Goal: Task Accomplishment & Management: Manage account settings

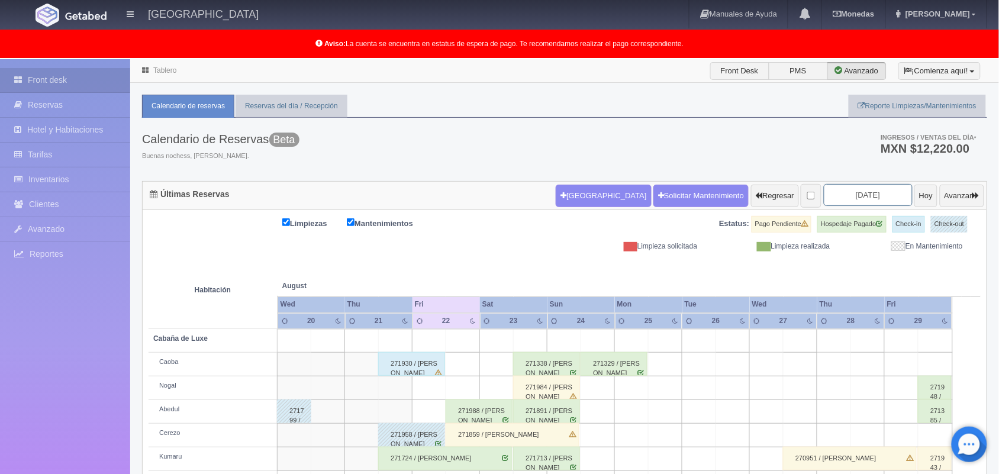
click at [832, 194] on input "[DATE]" at bounding box center [868, 195] width 89 height 22
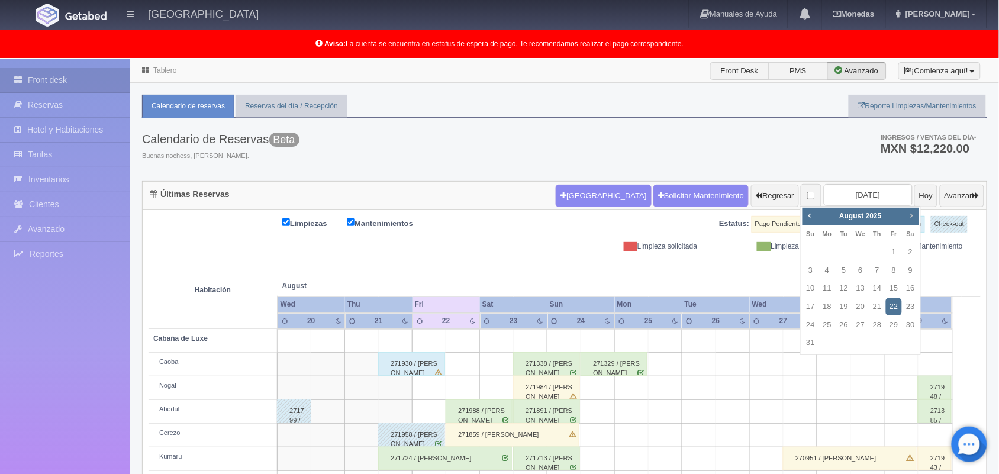
click at [909, 217] on span "Next" at bounding box center [911, 215] width 9 height 9
click at [909, 303] on link "25" at bounding box center [910, 306] width 15 height 17
type input "2025-10-25"
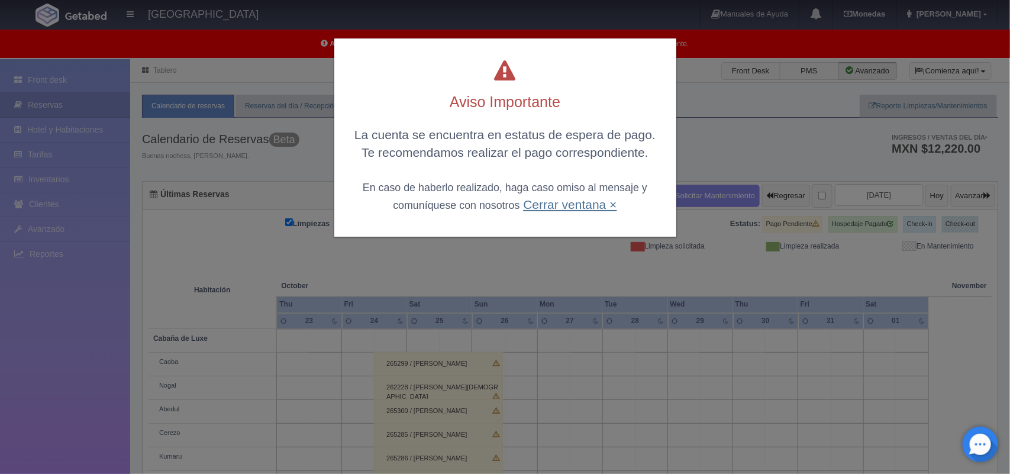
click at [566, 207] on link "Cerrar ventana ×" at bounding box center [570, 205] width 94 height 14
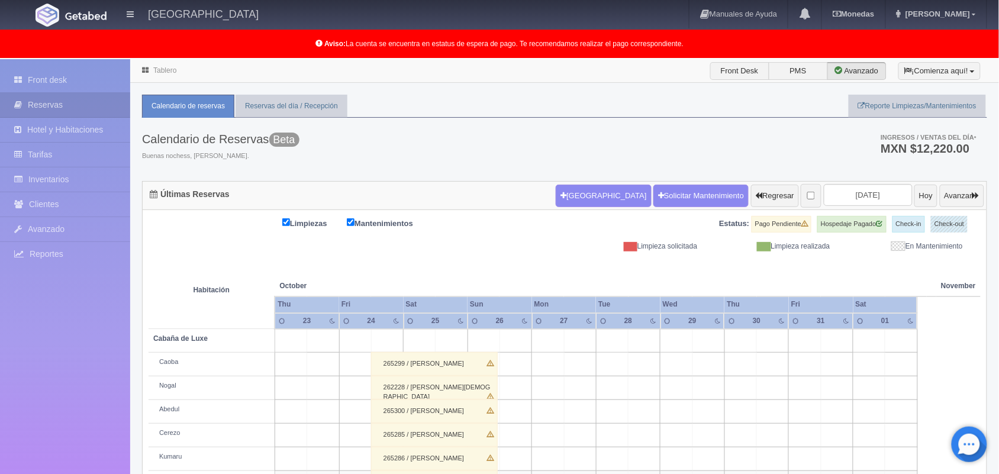
click at [170, 72] on link "Tablero" at bounding box center [164, 70] width 23 height 8
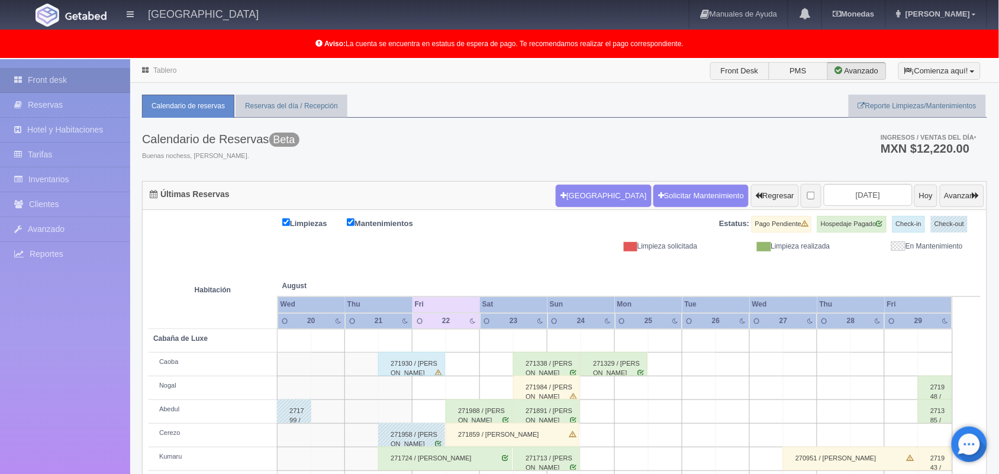
scroll to position [165, 0]
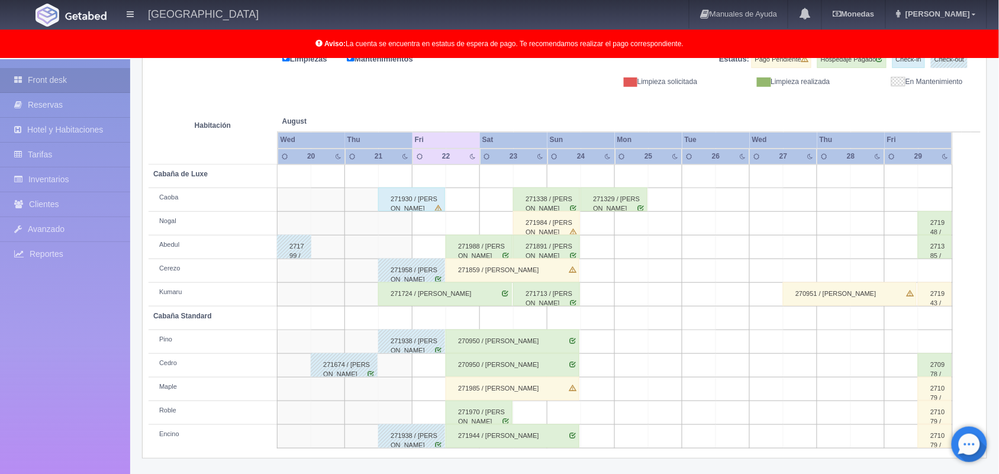
click at [430, 203] on div "271930 / [PERSON_NAME]" at bounding box center [411, 200] width 67 height 24
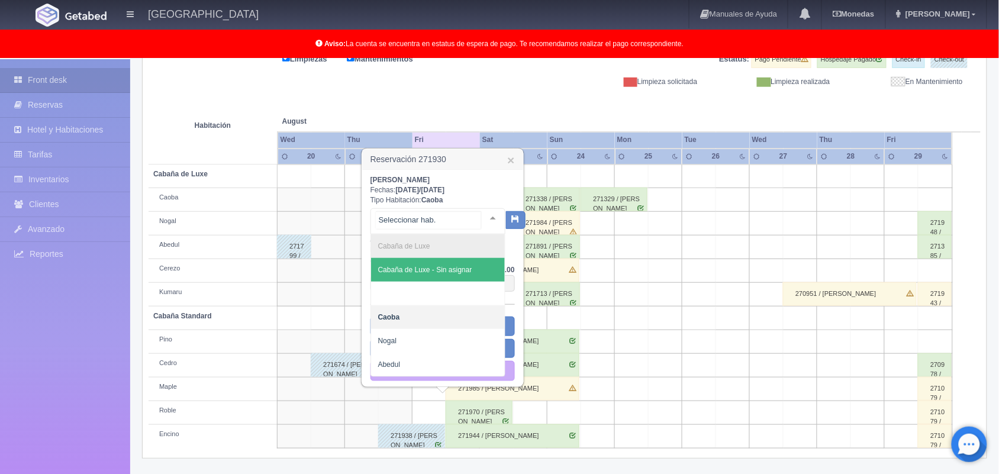
click at [482, 217] on div at bounding box center [493, 218] width 24 height 18
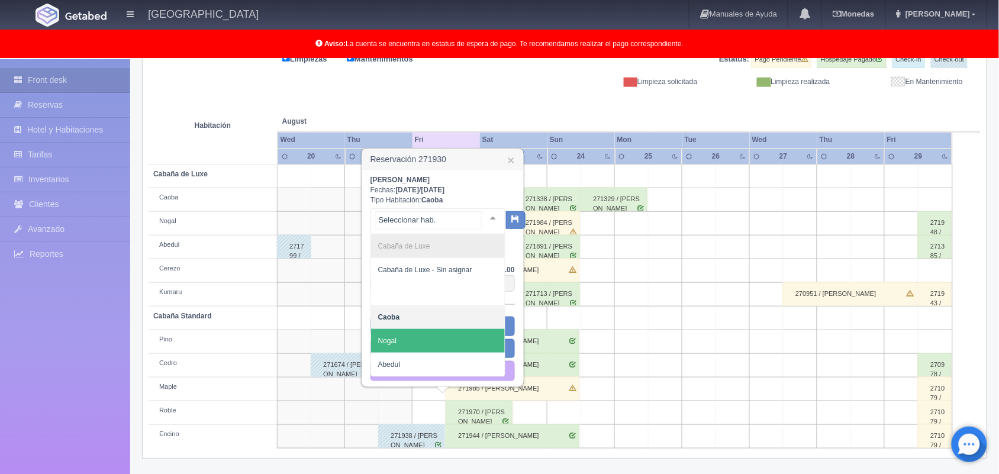
click at [453, 333] on span "Nogal" at bounding box center [438, 341] width 134 height 24
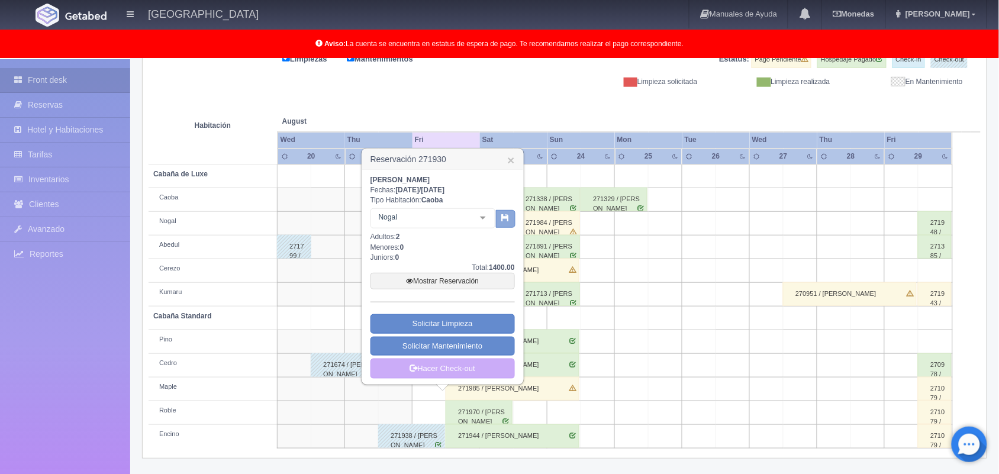
click at [498, 221] on button "button" at bounding box center [506, 219] width 20 height 18
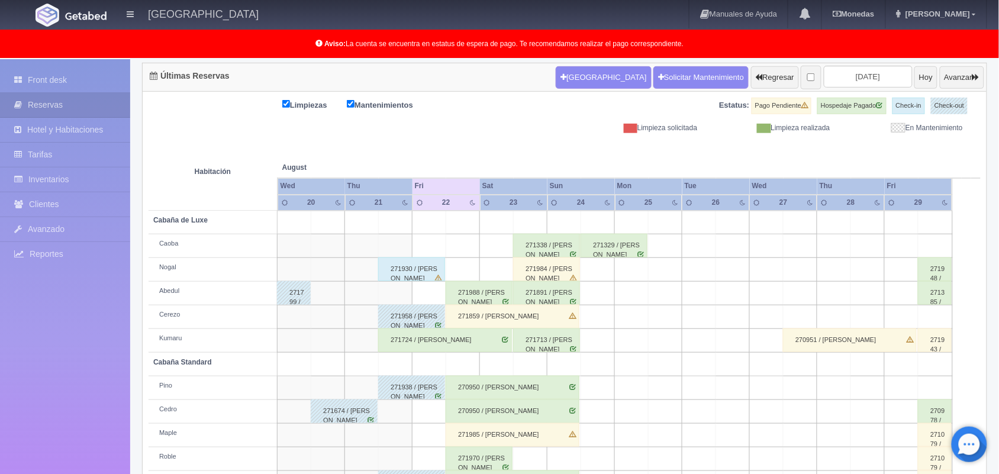
scroll to position [165, 0]
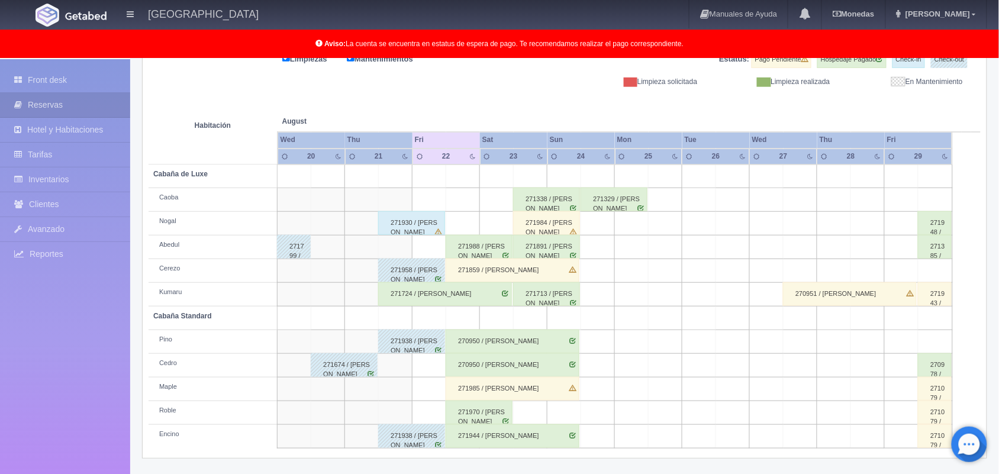
click at [413, 228] on div "271930 / Liliana Rodriguez Aguilar" at bounding box center [411, 223] width 67 height 24
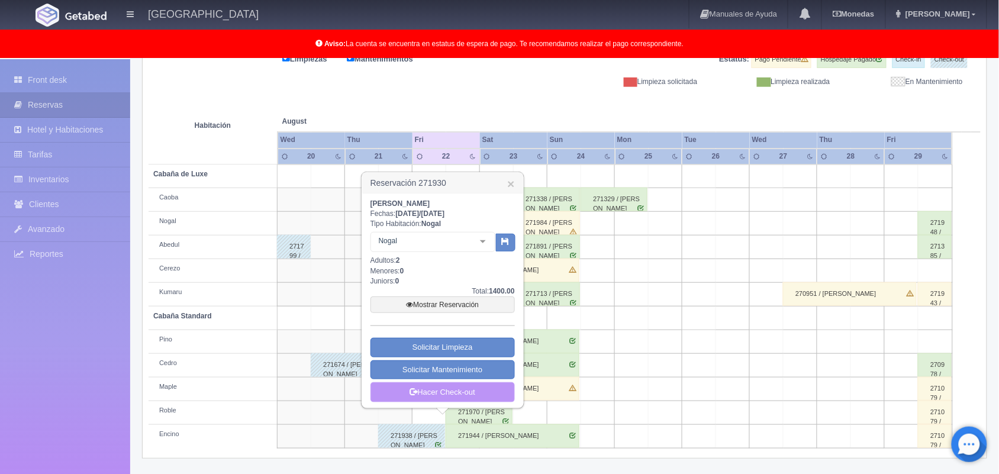
click at [474, 392] on link "Hacer Check-out" at bounding box center [442, 392] width 144 height 20
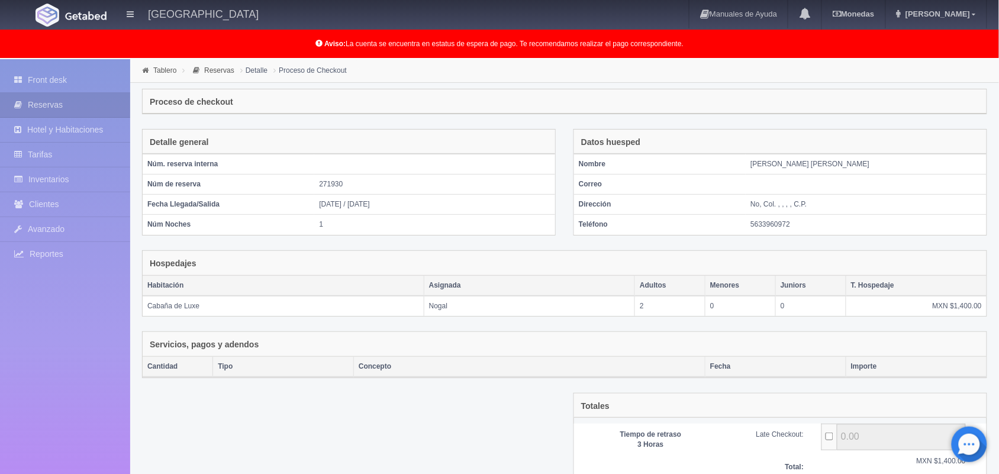
scroll to position [137, 0]
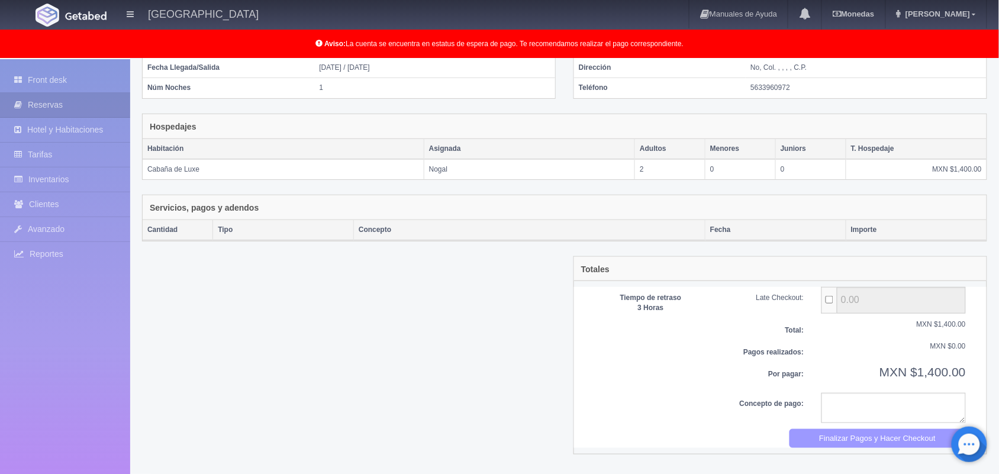
click at [857, 444] on button "Finalizar Pagos y Hacer Checkout" at bounding box center [877, 439] width 177 height 20
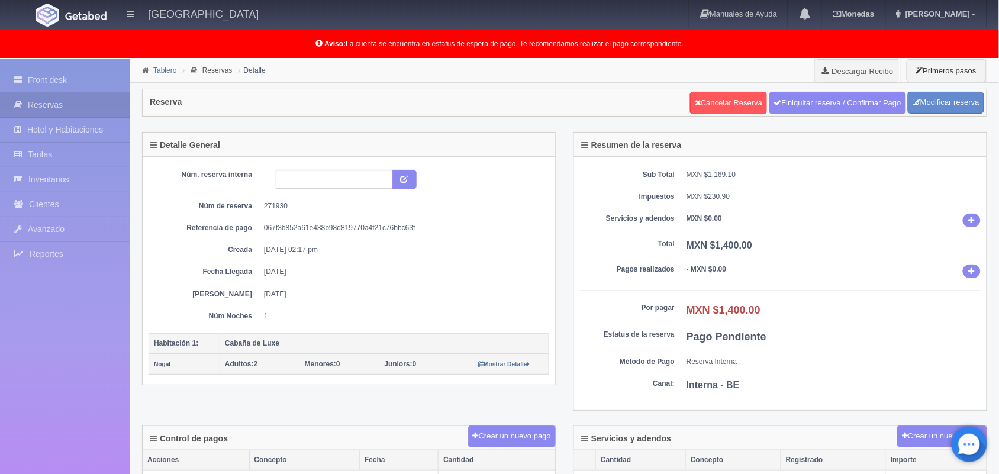
click at [161, 69] on link "Tablero" at bounding box center [164, 70] width 23 height 8
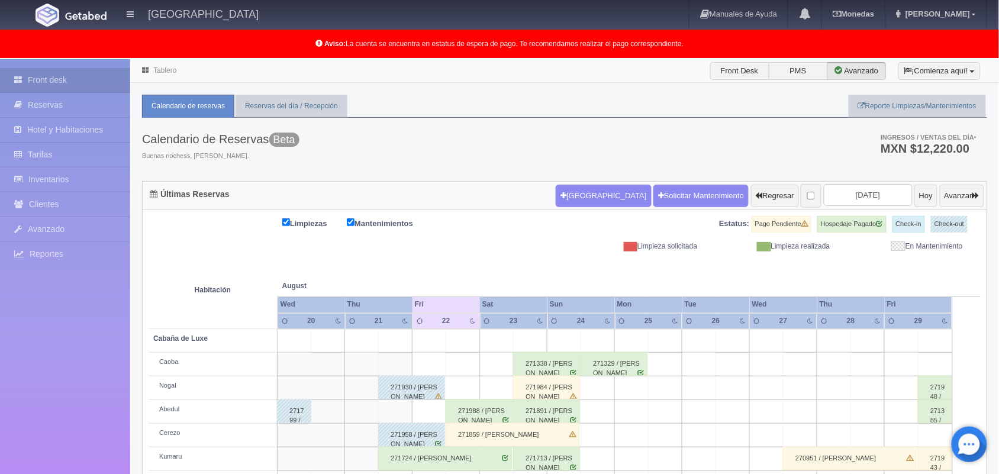
scroll to position [165, 0]
